Goal: Transaction & Acquisition: Purchase product/service

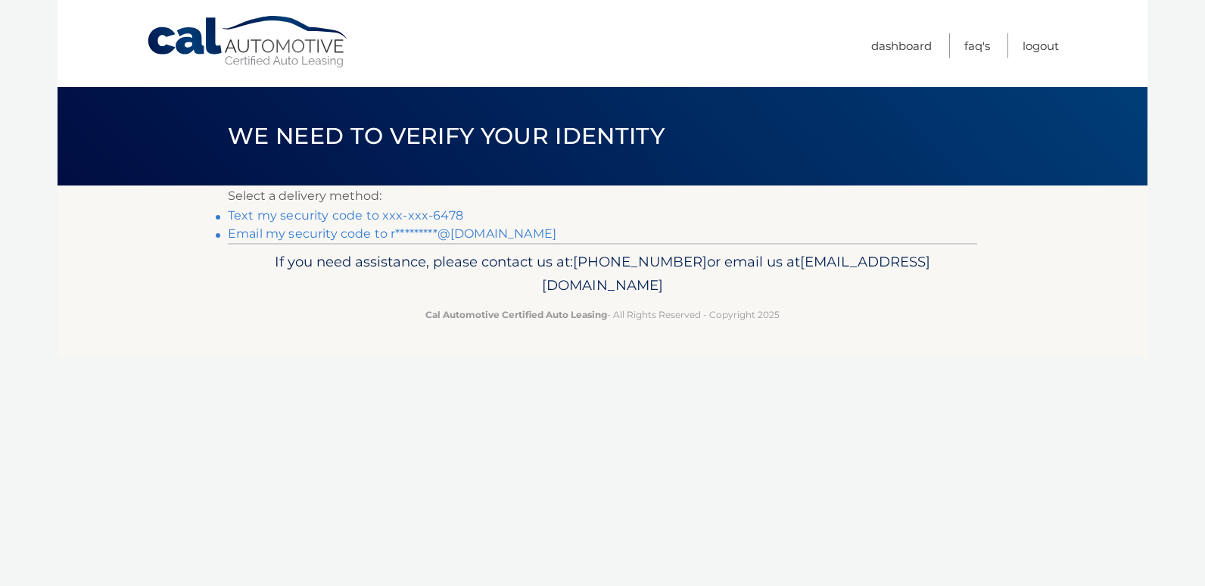
click at [267, 215] on link "Text my security code to xxx-xxx-6478" at bounding box center [345, 215] width 235 height 14
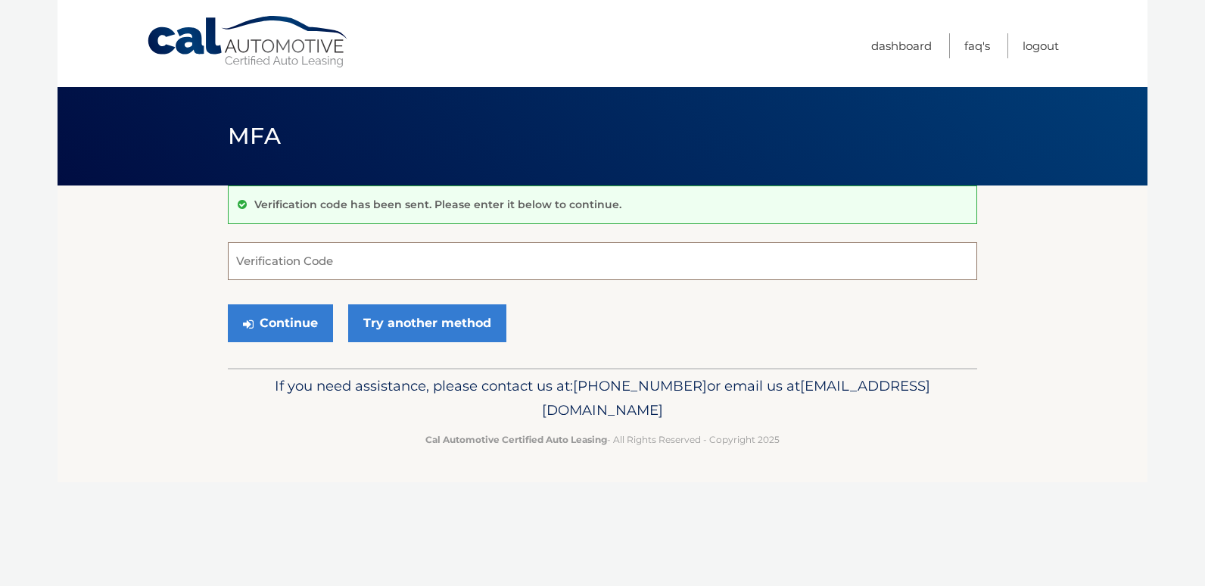
click at [294, 255] on input "Verification Code" at bounding box center [602, 261] width 749 height 38
type input "142033"
click at [286, 342] on div "Continue Try another method" at bounding box center [602, 323] width 749 height 51
click at [284, 325] on button "Continue" at bounding box center [280, 323] width 105 height 38
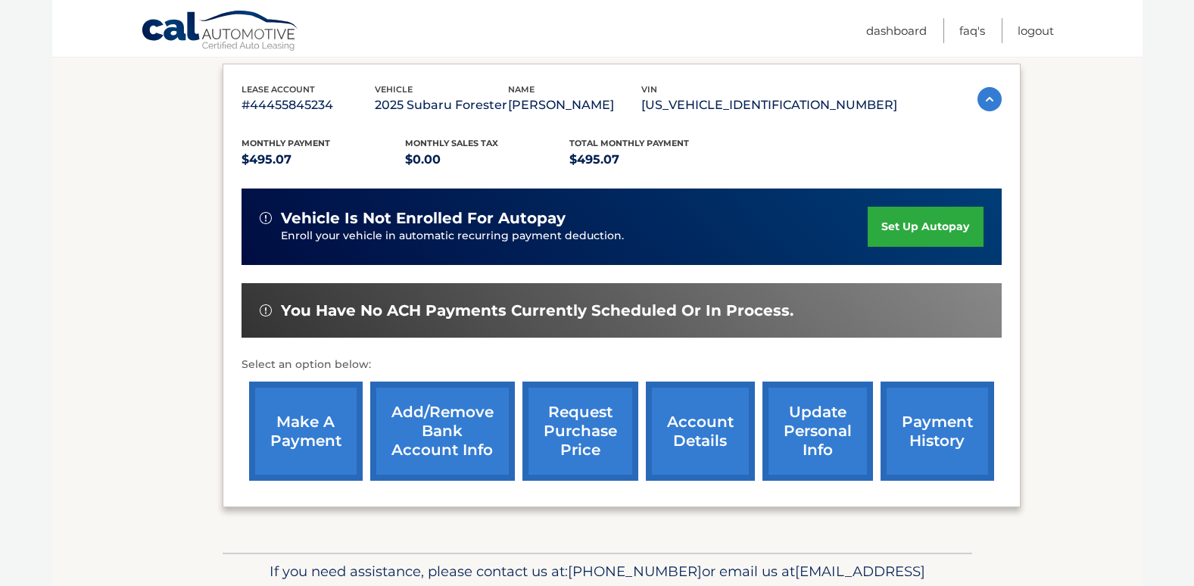
scroll to position [252, 0]
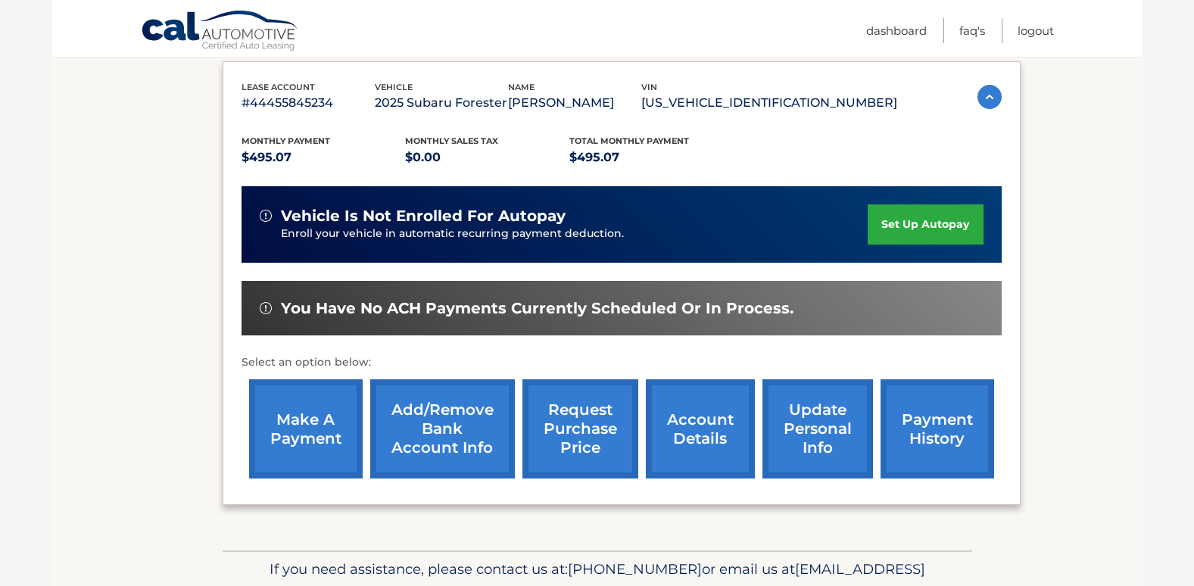
click at [312, 430] on link "make a payment" at bounding box center [306, 428] width 114 height 99
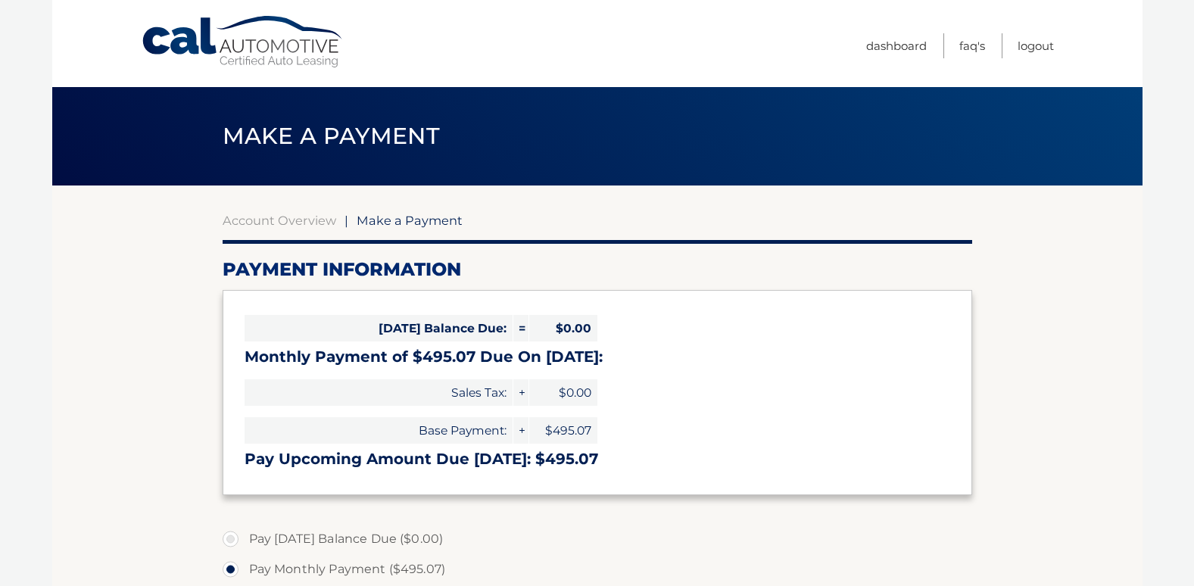
select select "MTZkNzRkMTctYjgyNi00YWQ1LTg5OTYtN2M1NDY4NTA2YTlk"
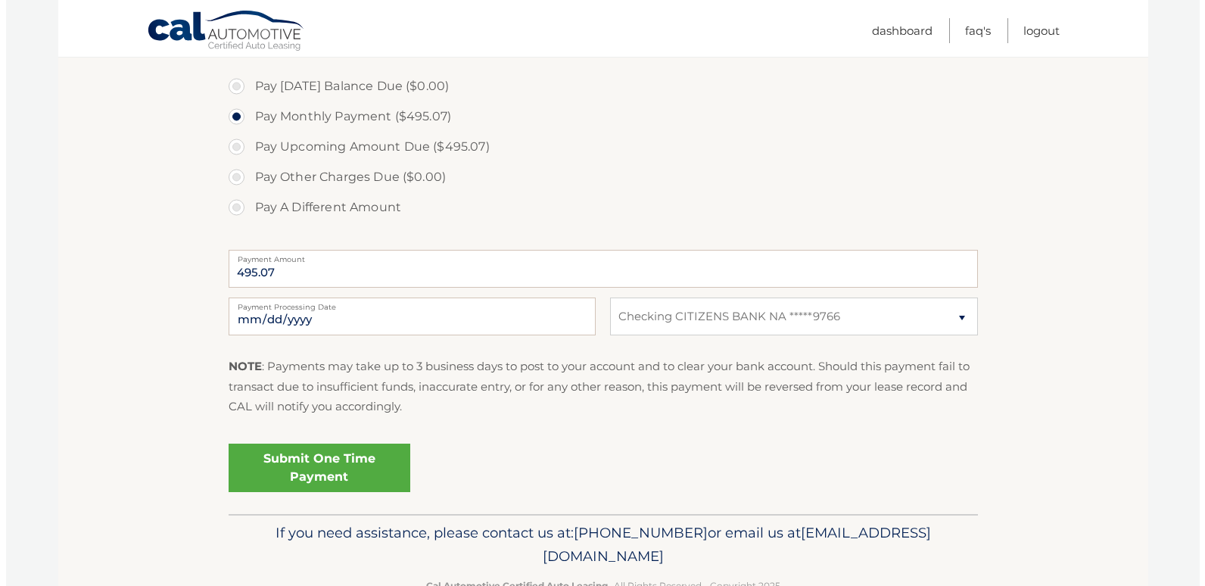
scroll to position [434, 0]
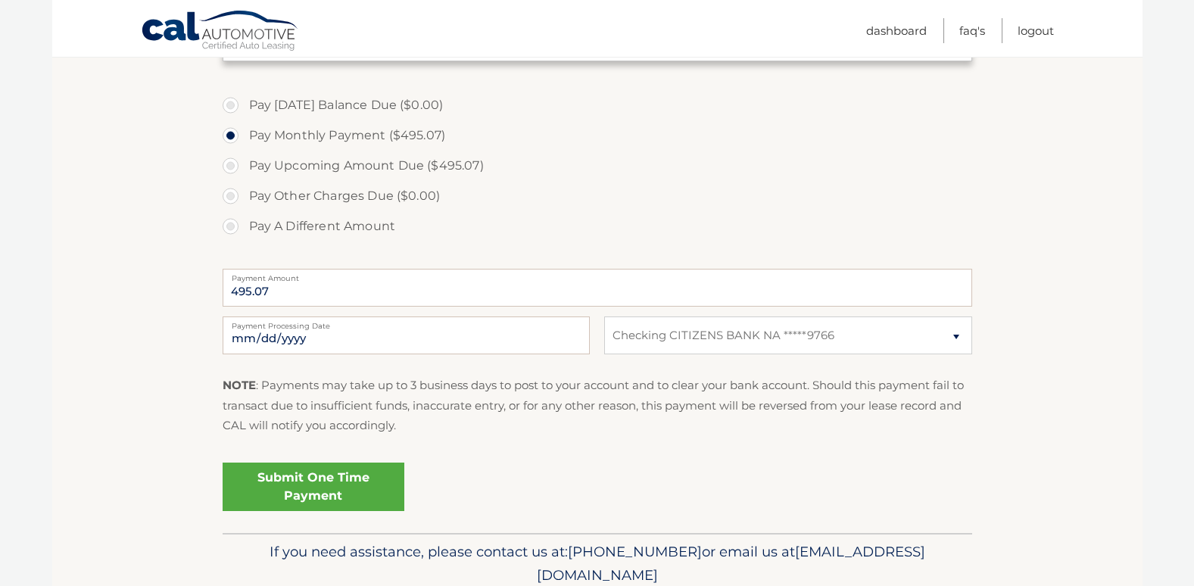
click at [310, 486] on link "Submit One Time Payment" at bounding box center [314, 486] width 182 height 48
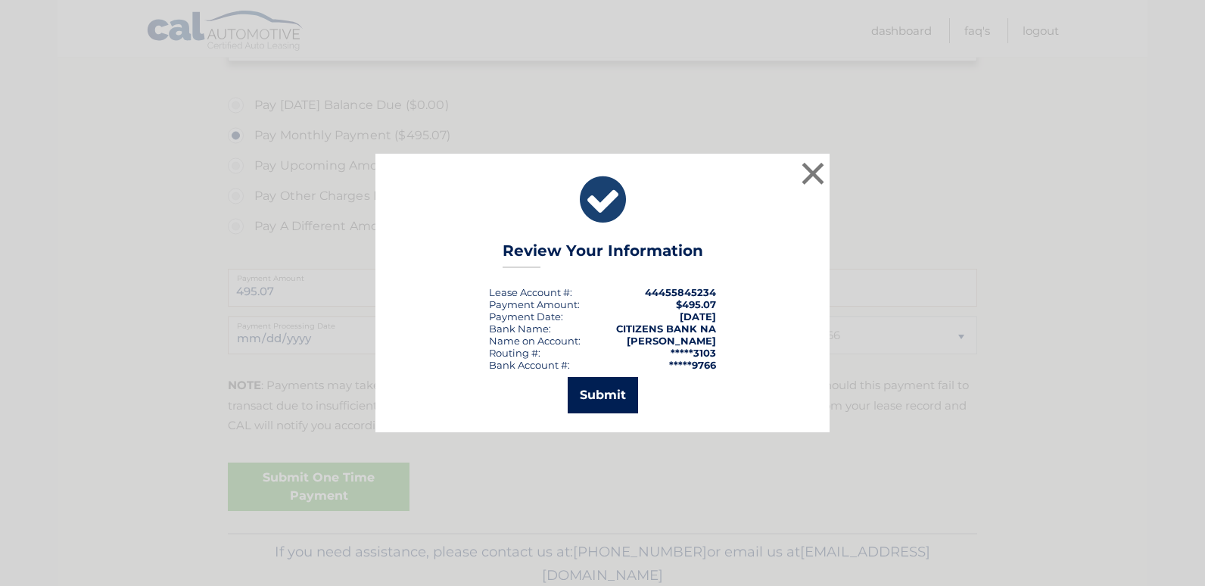
click at [603, 395] on button "Submit" at bounding box center [603, 395] width 70 height 36
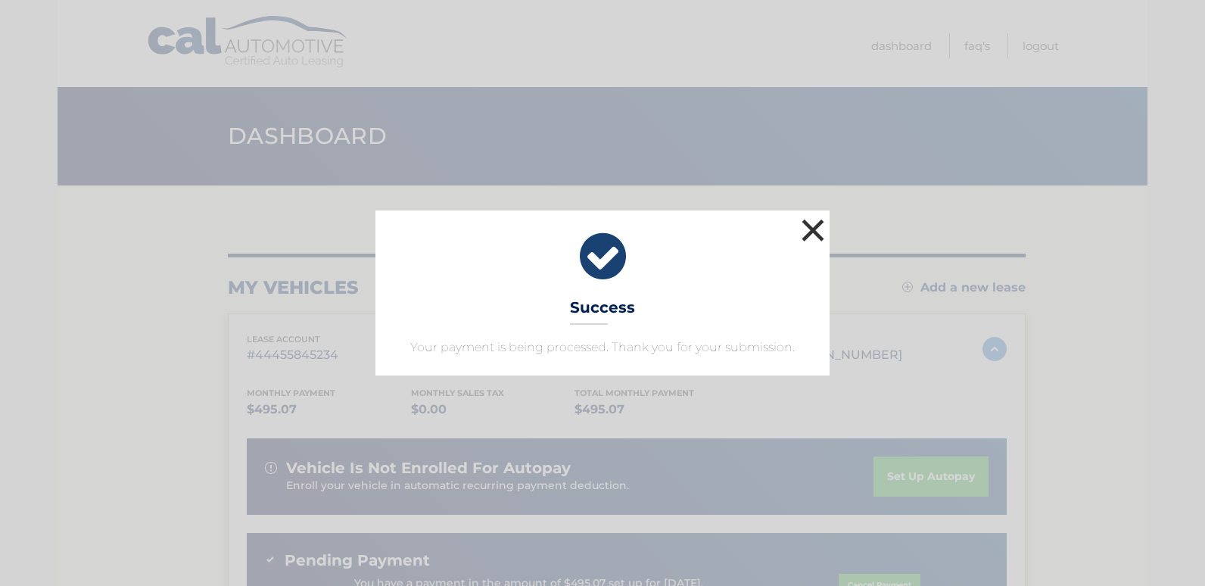
click at [812, 226] on button "×" at bounding box center [813, 230] width 30 height 30
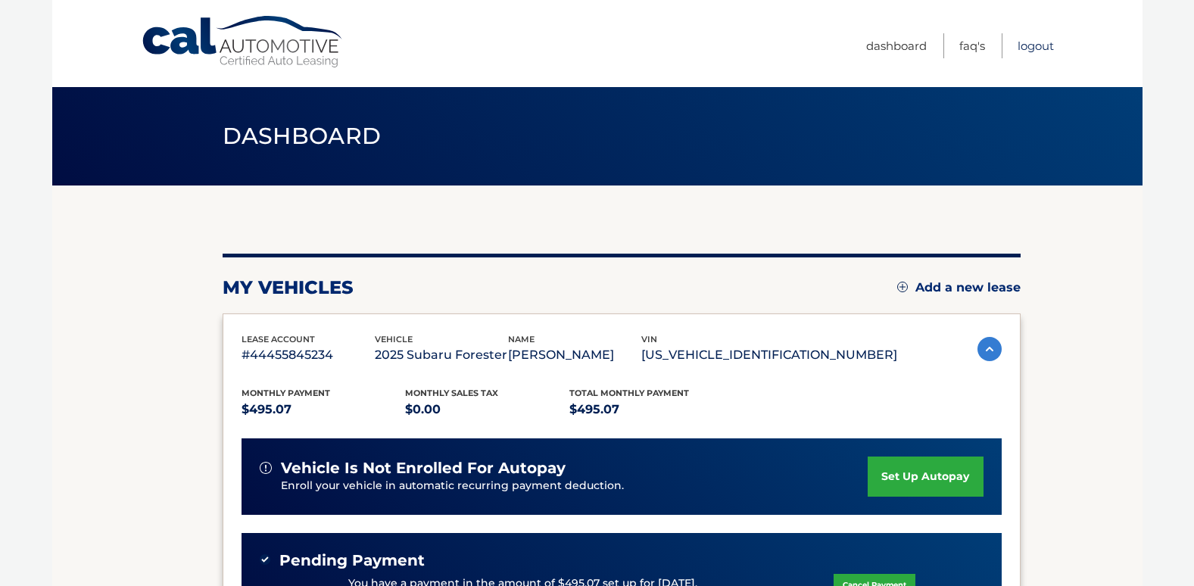
click at [1043, 45] on link "Logout" at bounding box center [1035, 45] width 36 height 25
